Goal: Information Seeking & Learning: Understand process/instructions

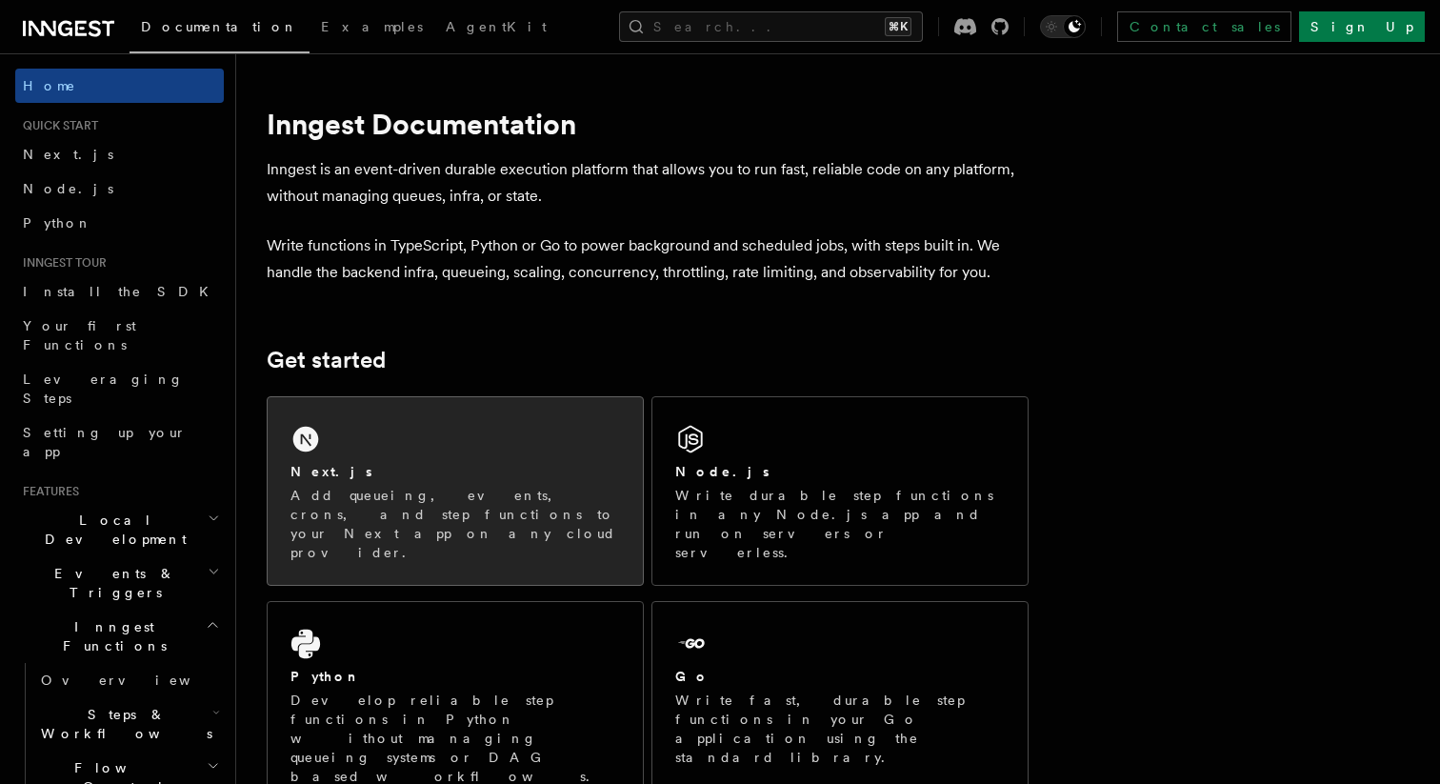
click at [450, 442] on div "Next.js Add queueing, events, crons, and step functions to your Next app on any…" at bounding box center [455, 491] width 375 height 188
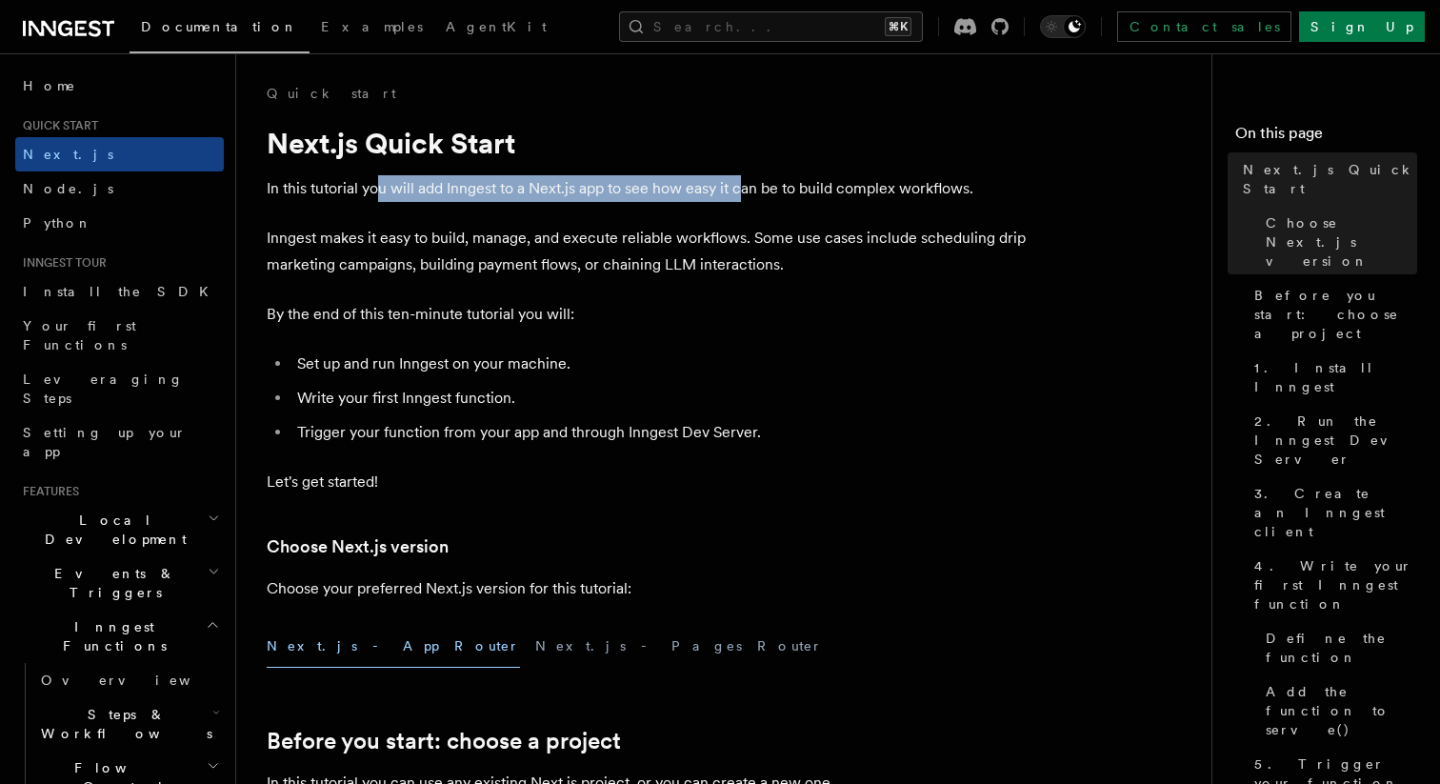
drag, startPoint x: 377, startPoint y: 190, endPoint x: 740, endPoint y: 185, distance: 362.9
click at [740, 185] on p "In this tutorial you will add Inngest to a Next.js app to see how easy it can b…" at bounding box center [648, 188] width 762 height 27
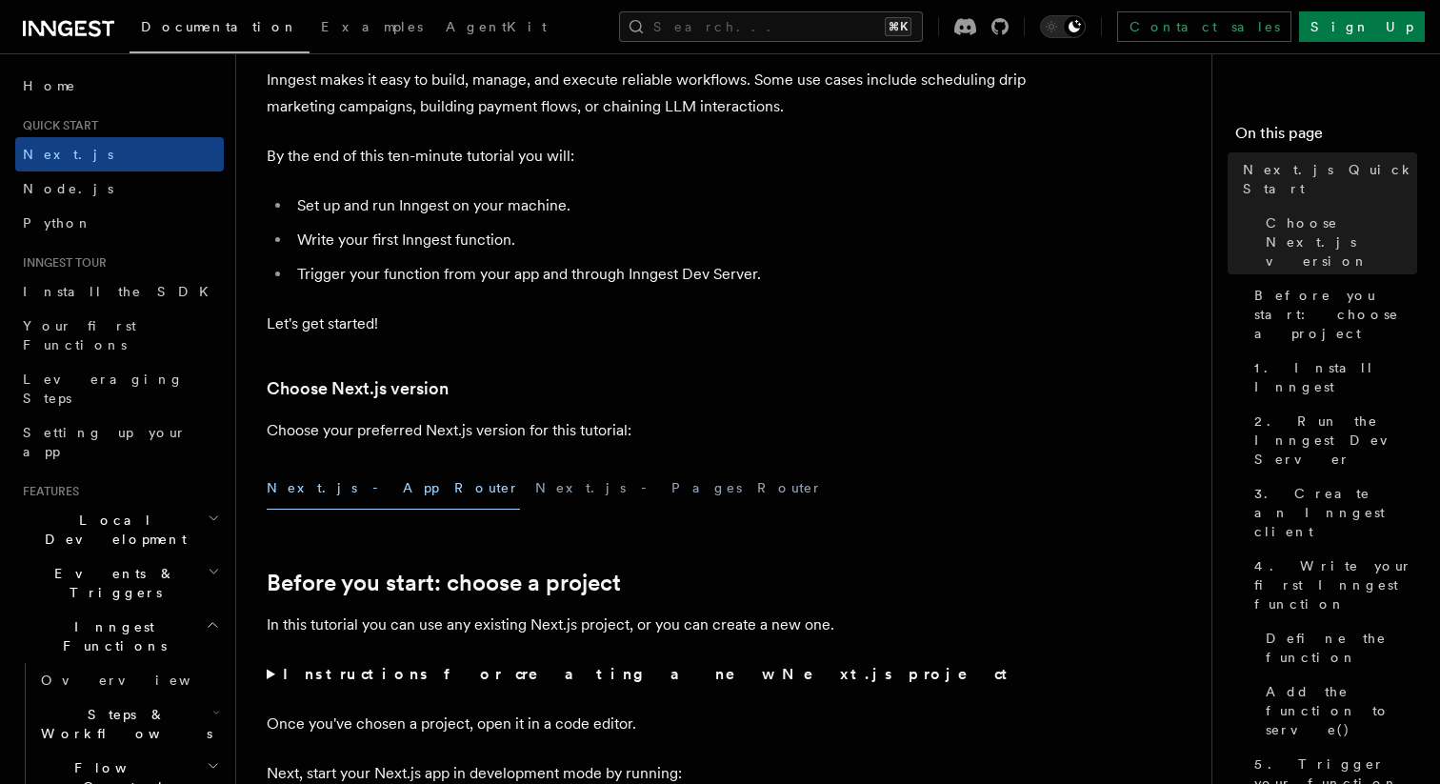
scroll to position [162, 0]
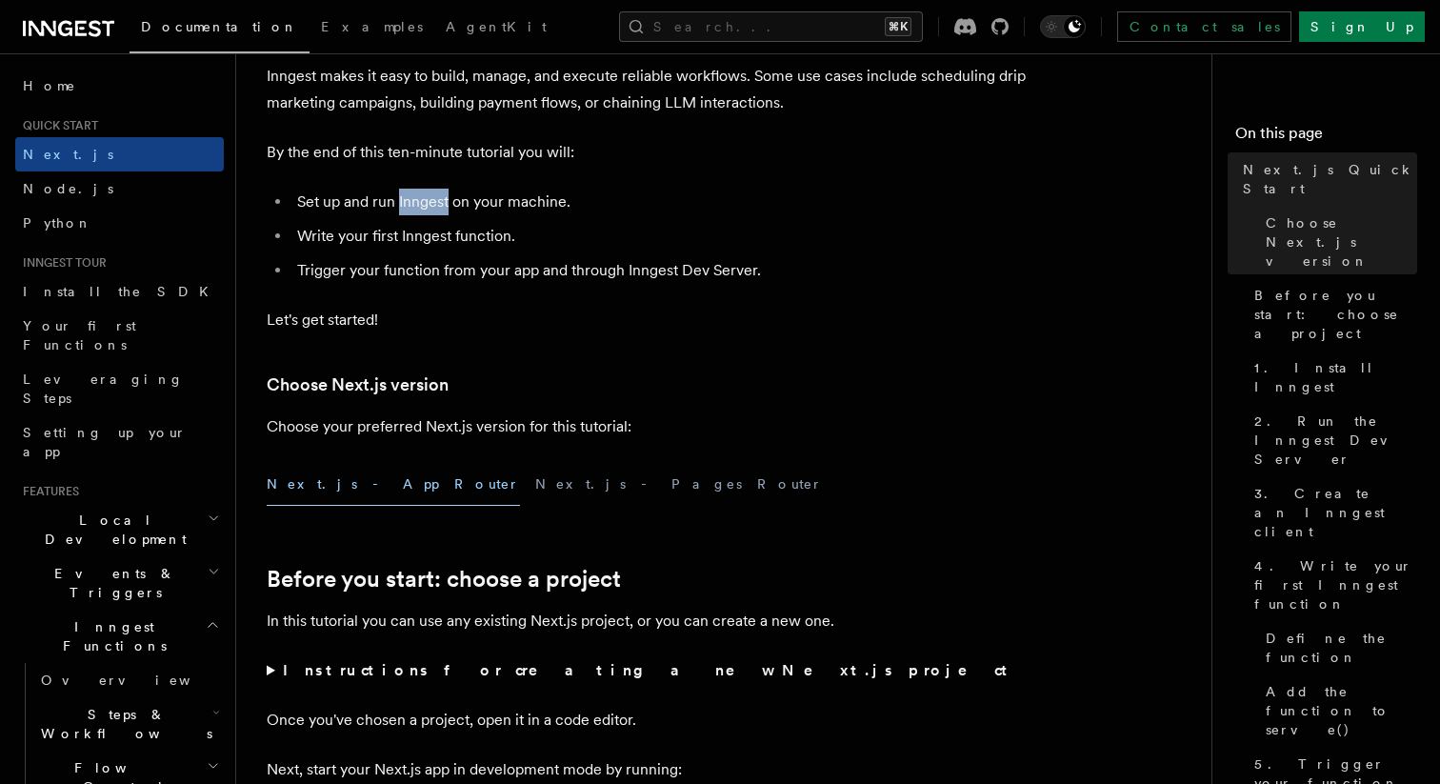
drag, startPoint x: 398, startPoint y: 203, endPoint x: 448, endPoint y: 201, distance: 49.6
click at [448, 201] on li "Set up and run Inngest on your machine." at bounding box center [659, 202] width 737 height 27
drag, startPoint x: 370, startPoint y: 234, endPoint x: 449, endPoint y: 248, distance: 79.2
click at [449, 248] on li "Write your first Inngest function." at bounding box center [659, 236] width 737 height 27
click at [485, 237] on li "Write your first Inngest function." at bounding box center [659, 236] width 737 height 27
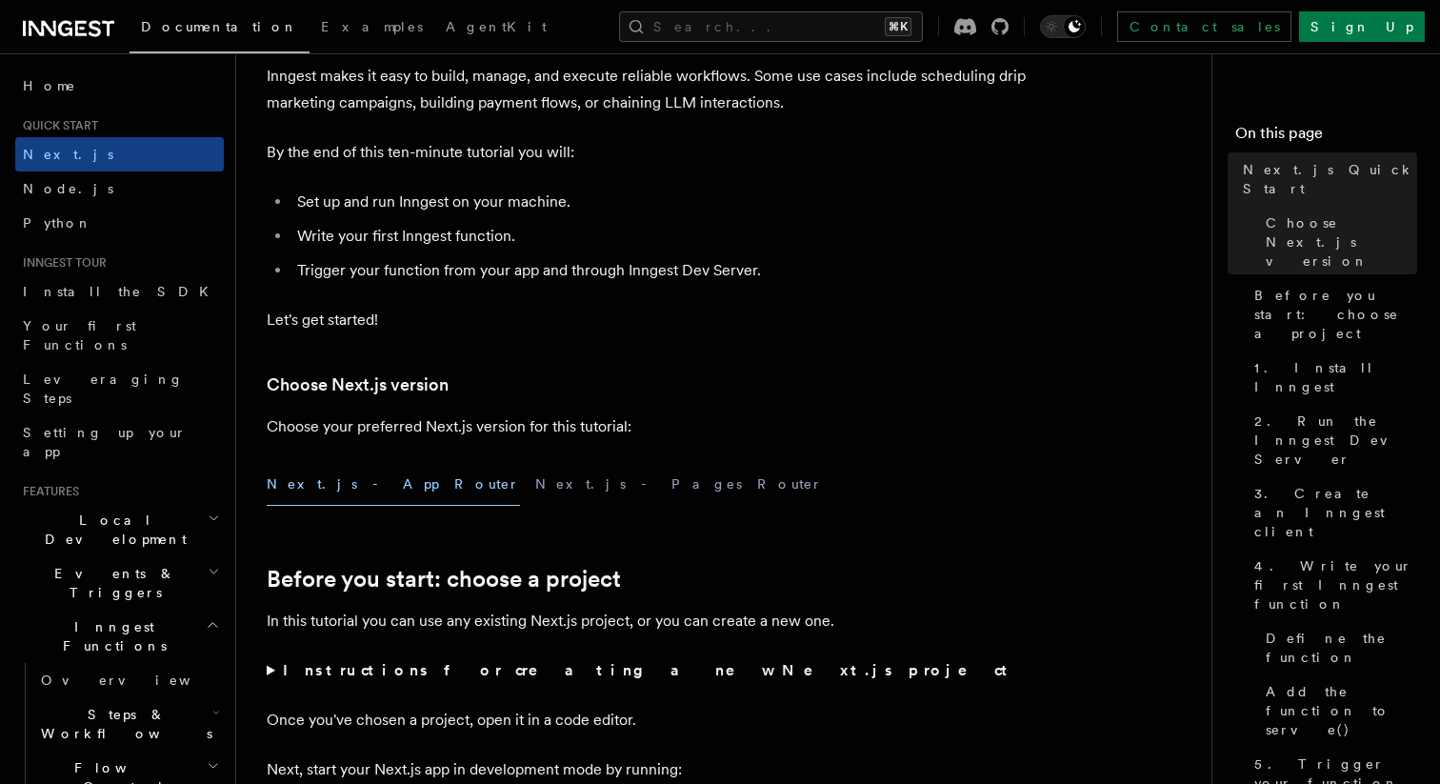
click at [485, 237] on li "Write your first Inngest function." at bounding box center [659, 236] width 737 height 27
drag, startPoint x: 336, startPoint y: 240, endPoint x: 451, endPoint y: 242, distance: 115.2
click at [450, 242] on li "Write your first Inngest function." at bounding box center [659, 236] width 737 height 27
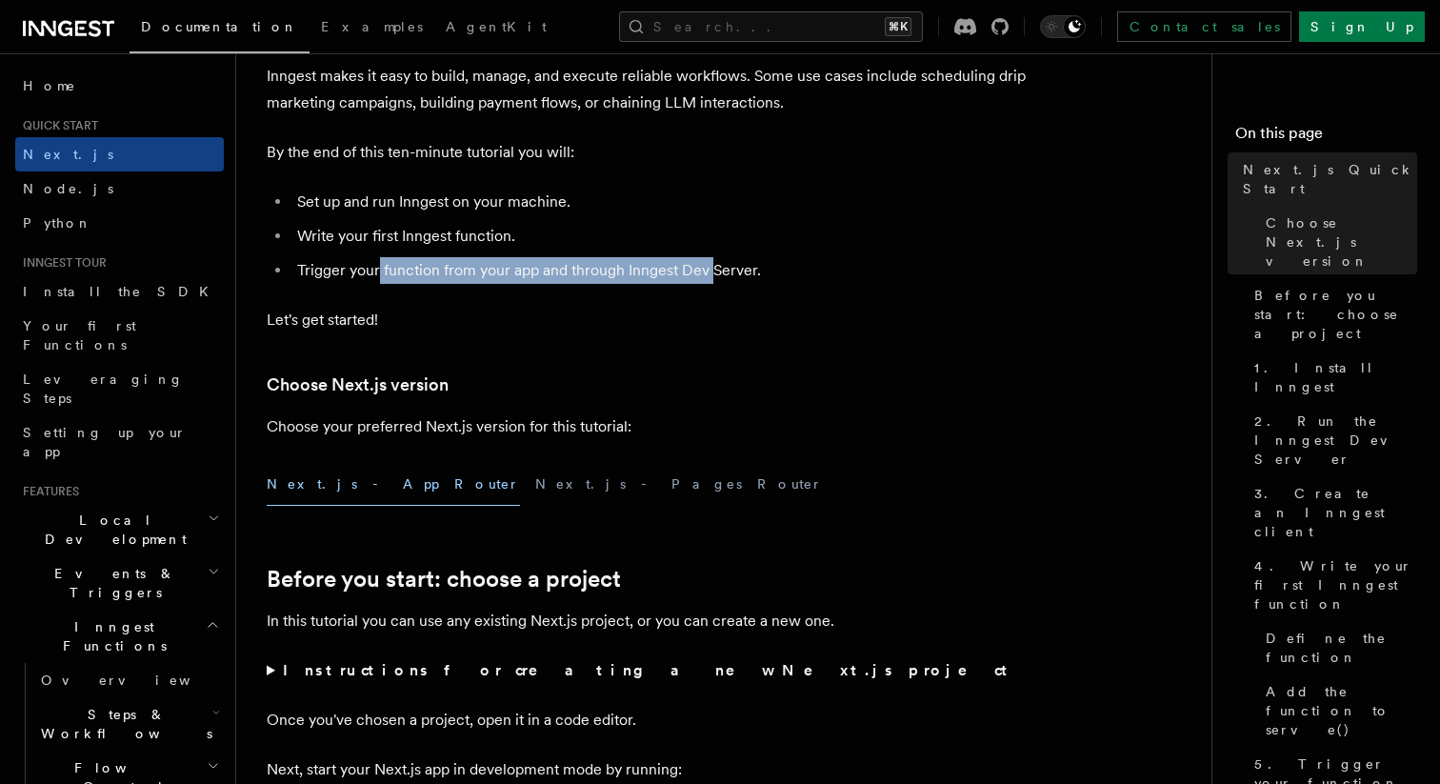
drag, startPoint x: 376, startPoint y: 273, endPoint x: 709, endPoint y: 270, distance: 333.3
click at [709, 270] on li "Trigger your function from your app and through Inngest Dev Server." at bounding box center [659, 270] width 737 height 27
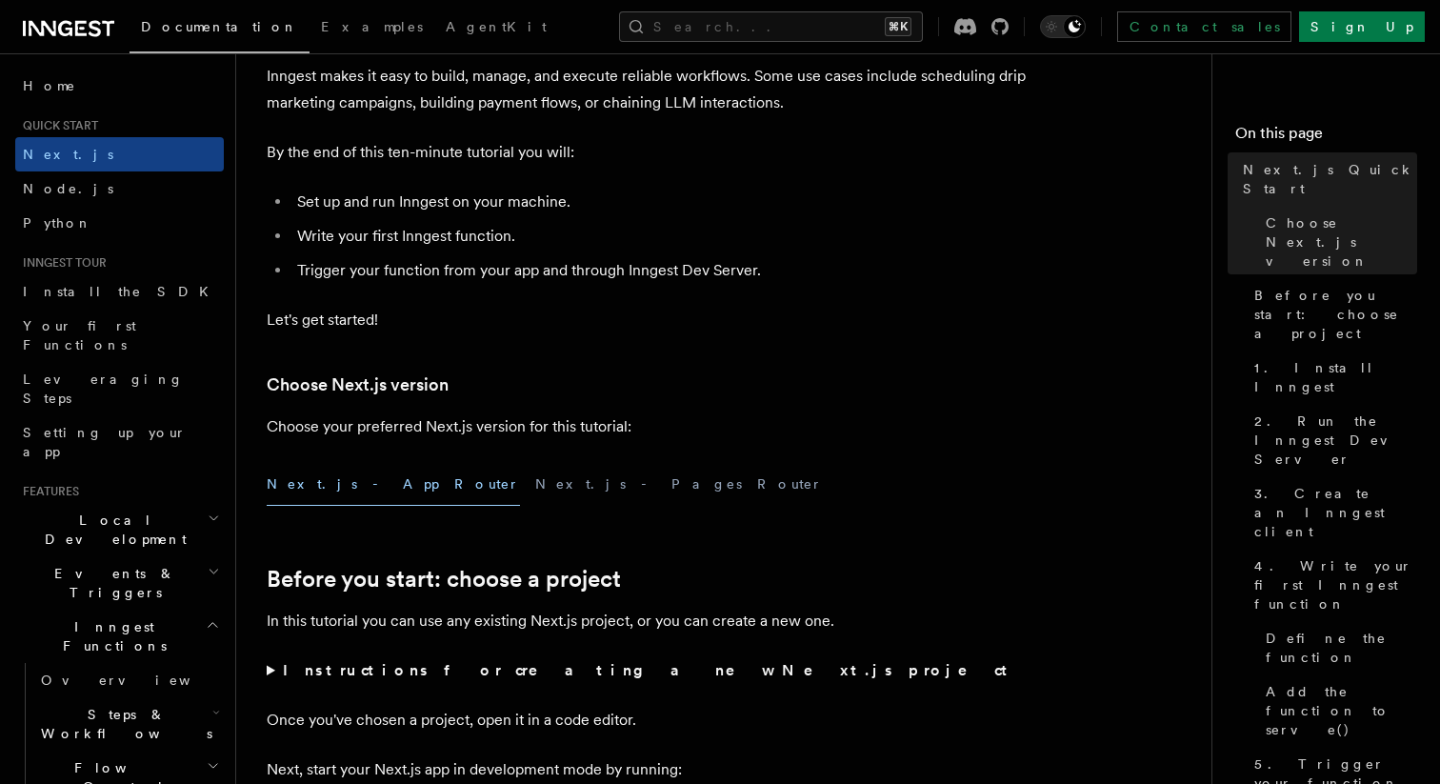
click at [625, 277] on li "Trigger your function from your app and through Inngest Dev Server." at bounding box center [659, 270] width 737 height 27
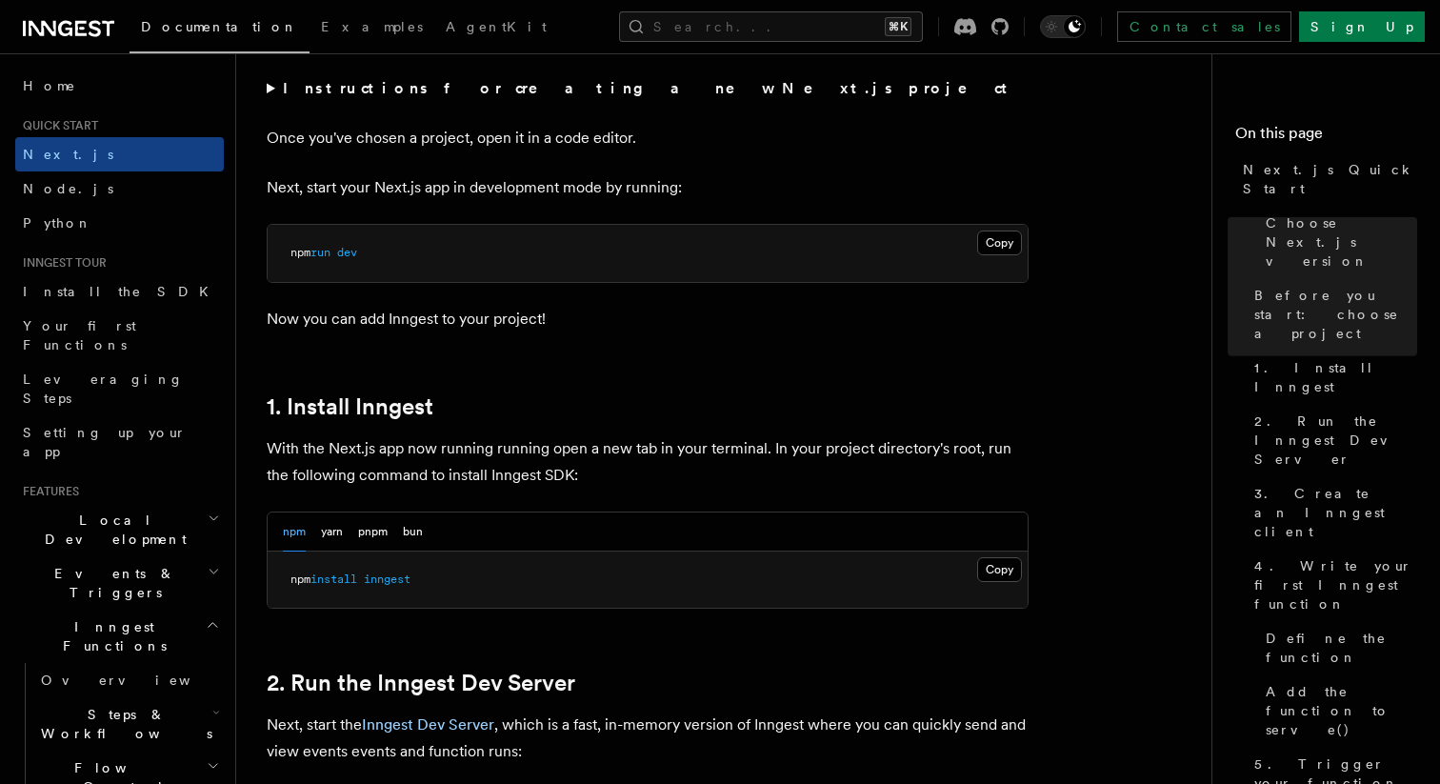
scroll to position [745, 0]
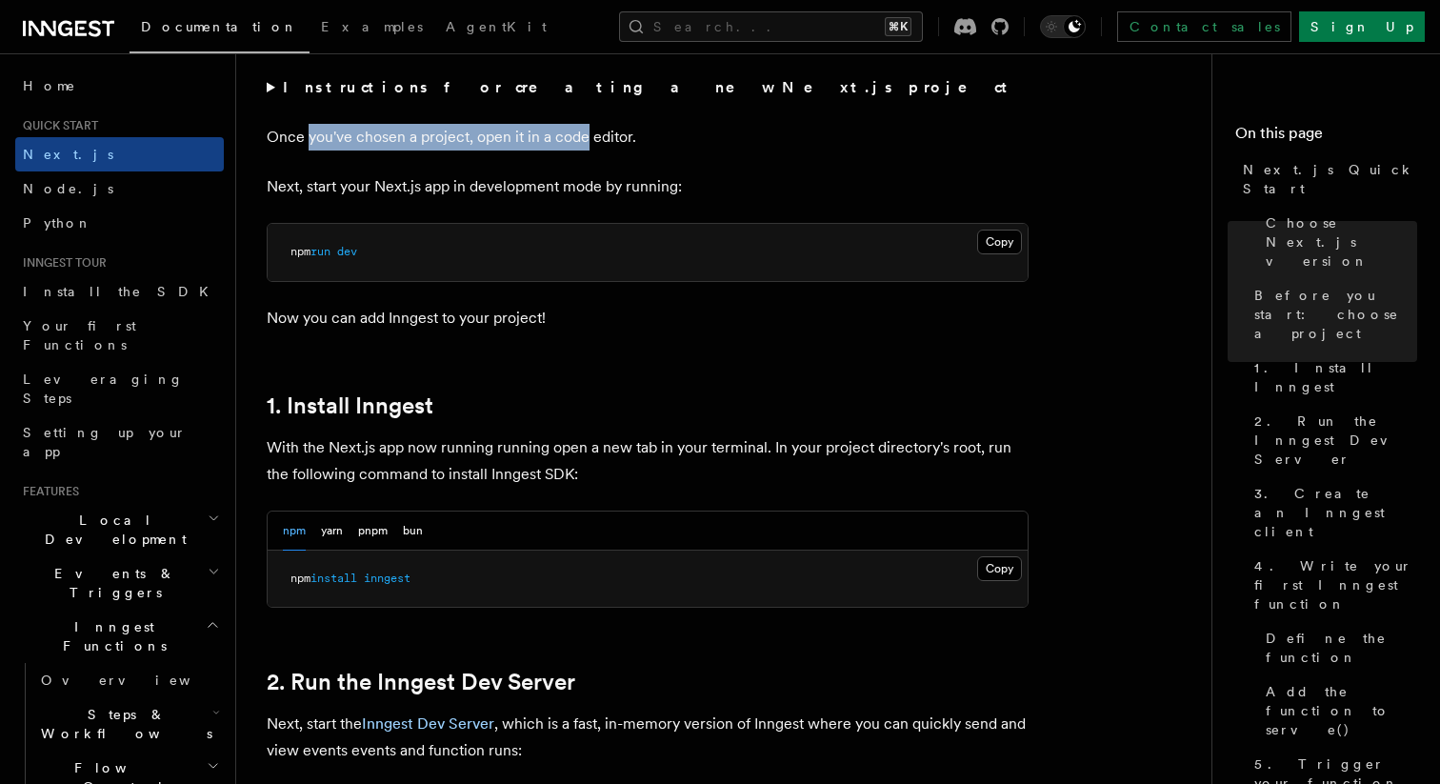
drag, startPoint x: 307, startPoint y: 134, endPoint x: 588, endPoint y: 138, distance: 280.9
click at [588, 138] on p "Once you've chosen a project, open it in a code editor." at bounding box center [648, 137] width 762 height 27
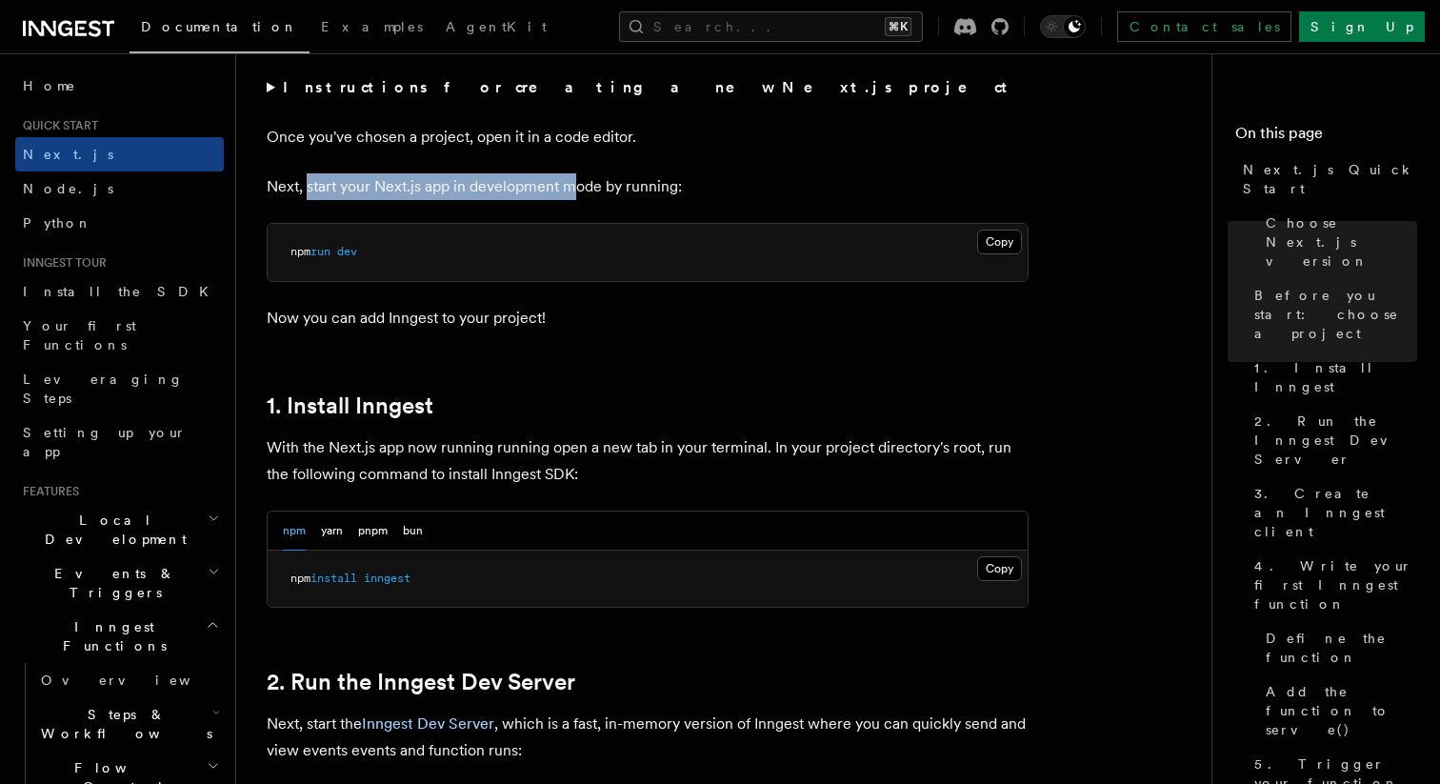
drag, startPoint x: 308, startPoint y: 185, endPoint x: 577, endPoint y: 182, distance: 269.5
click at [577, 182] on p "Next, start your Next.js app in development mode by running:" at bounding box center [648, 186] width 762 height 27
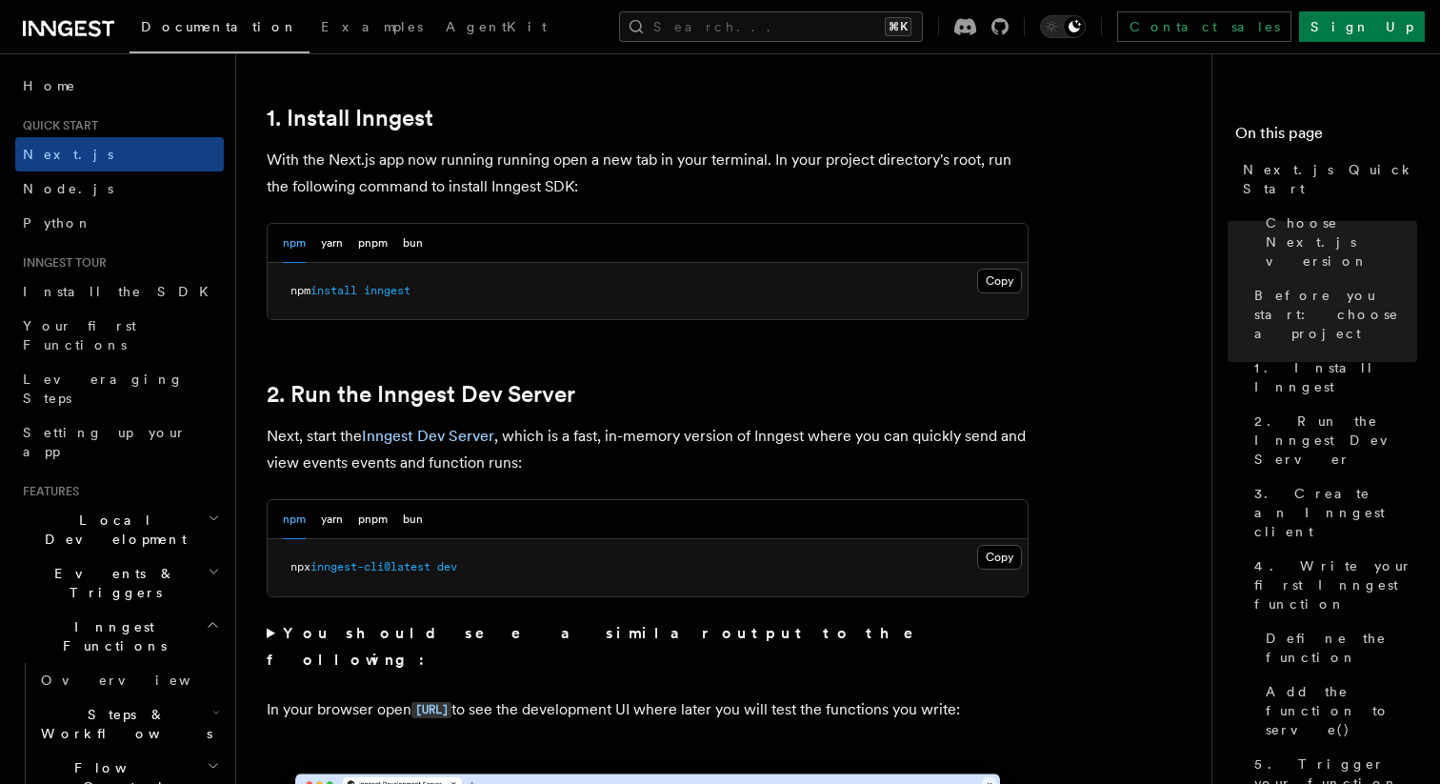
scroll to position [1047, 0]
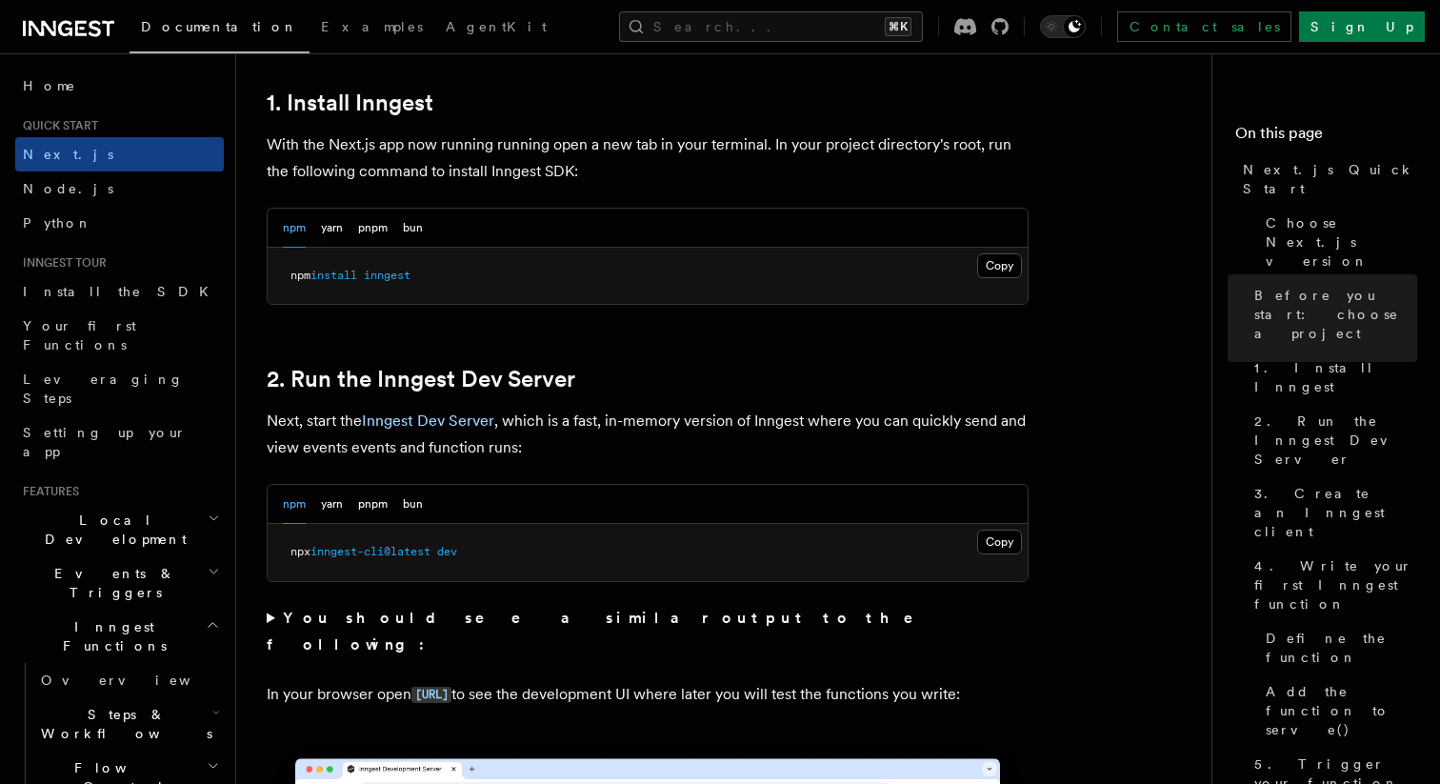
drag, startPoint x: 311, startPoint y: 143, endPoint x: 707, endPoint y: 144, distance: 395.2
click at [707, 144] on p "With the Next.js app now running running open a new tab in your terminal. In yo…" at bounding box center [648, 157] width 762 height 53
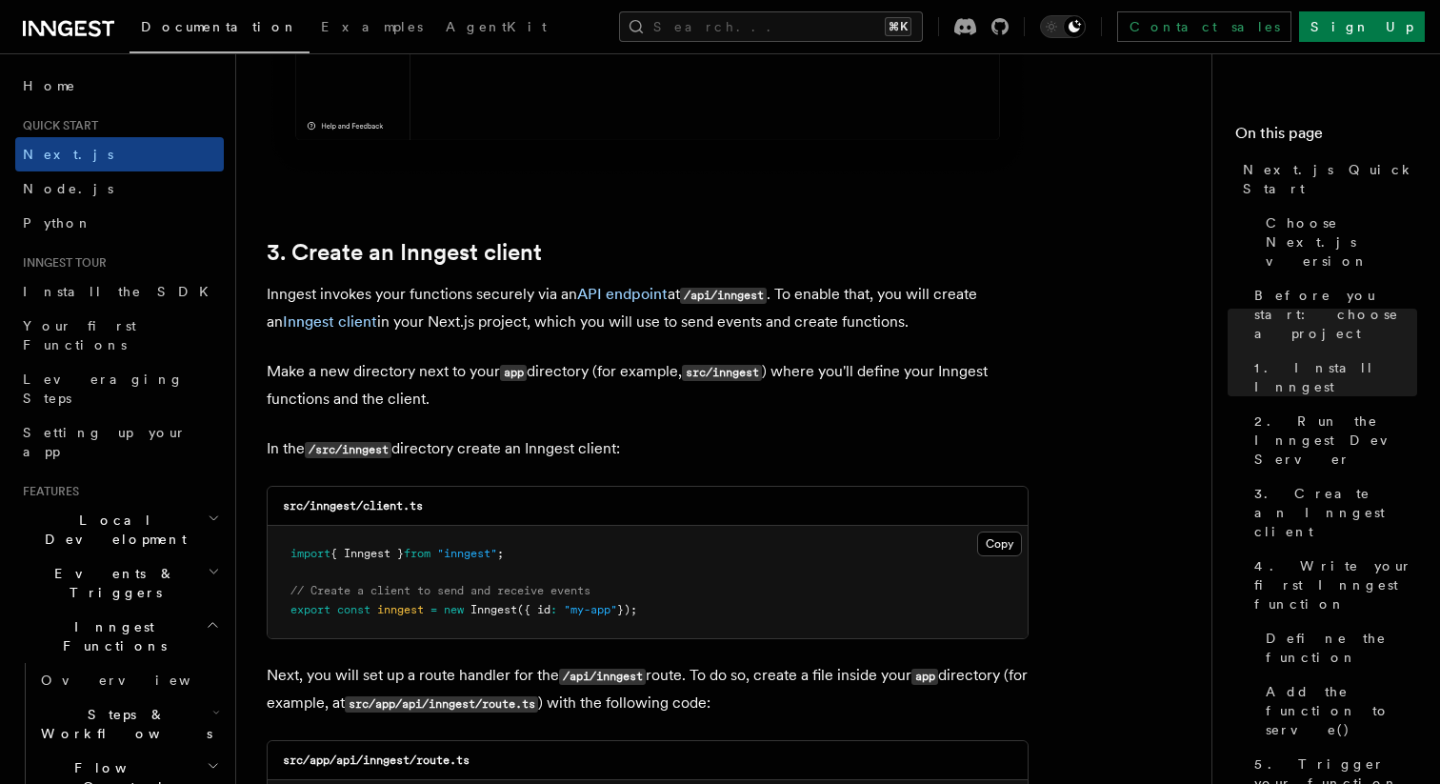
scroll to position [2094, 0]
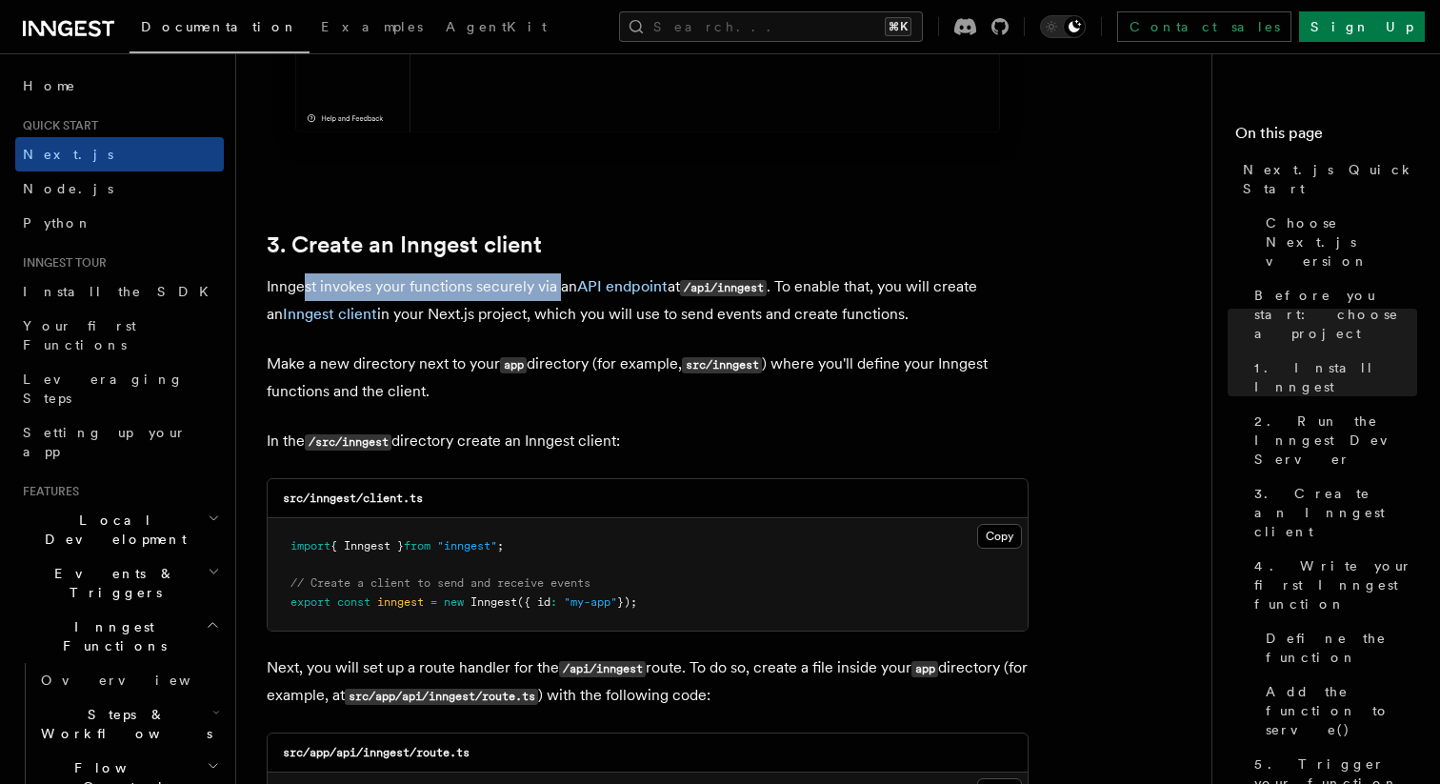
drag, startPoint x: 308, startPoint y: 286, endPoint x: 561, endPoint y: 274, distance: 253.6
click at [561, 274] on p "Inngest invokes your functions securely via an API endpoint at /api/inngest . T…" at bounding box center [648, 300] width 762 height 54
click at [563, 292] on p "Inngest invokes your functions securely via an API endpoint at /api/inngest . T…" at bounding box center [648, 300] width 762 height 54
